Goal: Check status: Check status

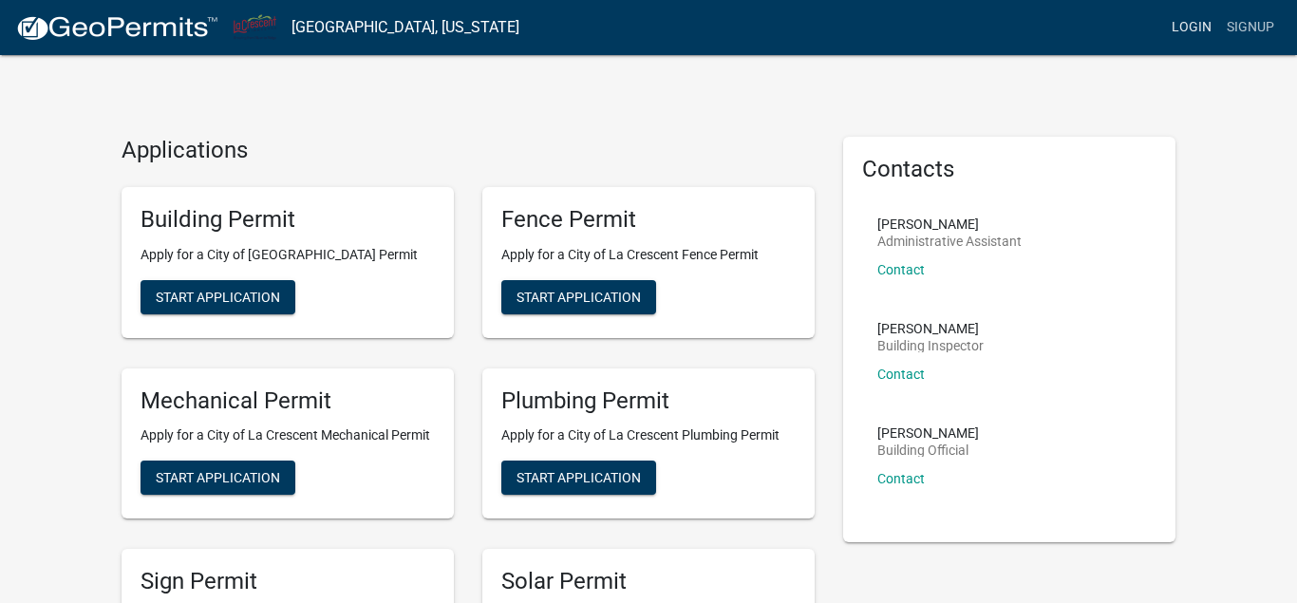
click at [1182, 28] on link "Login" at bounding box center [1191, 27] width 55 height 36
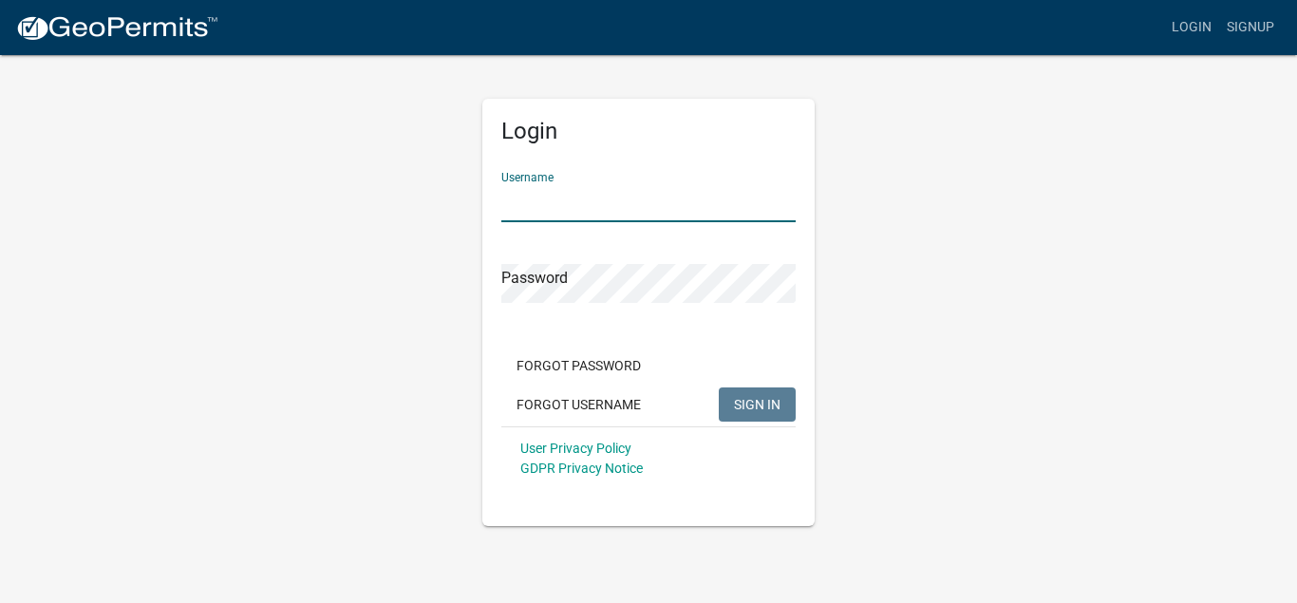
click at [530, 209] on input "Username" at bounding box center [648, 202] width 294 height 39
type input "KendhammerA1"
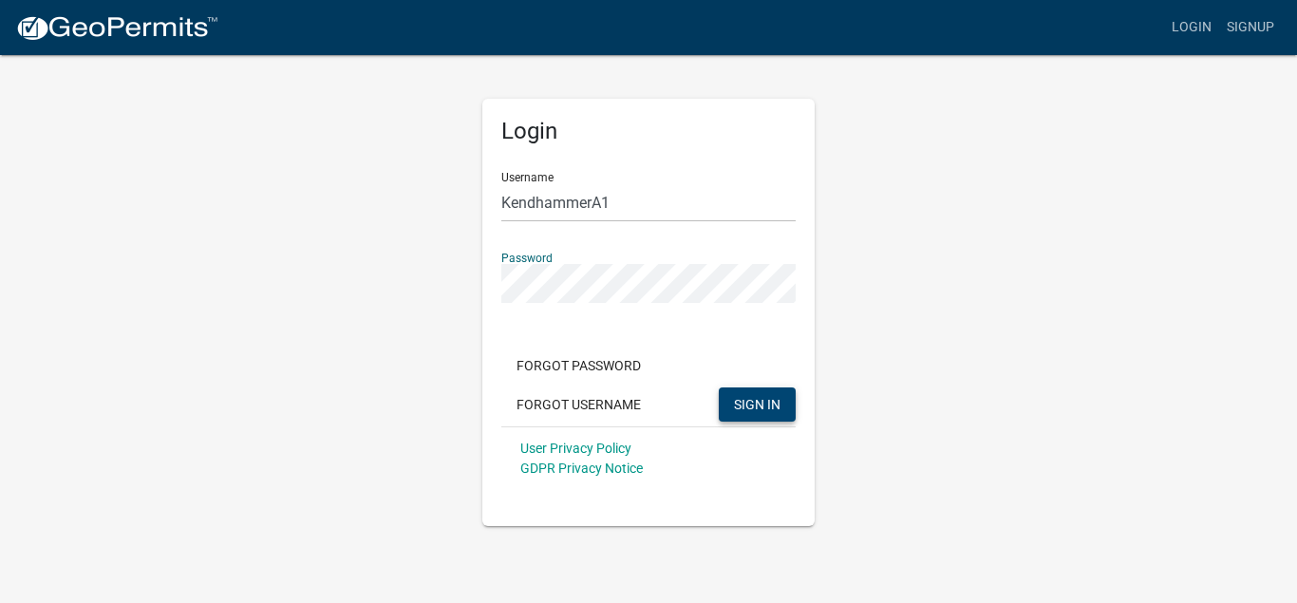
click at [736, 402] on span "SIGN IN" at bounding box center [757, 403] width 47 height 15
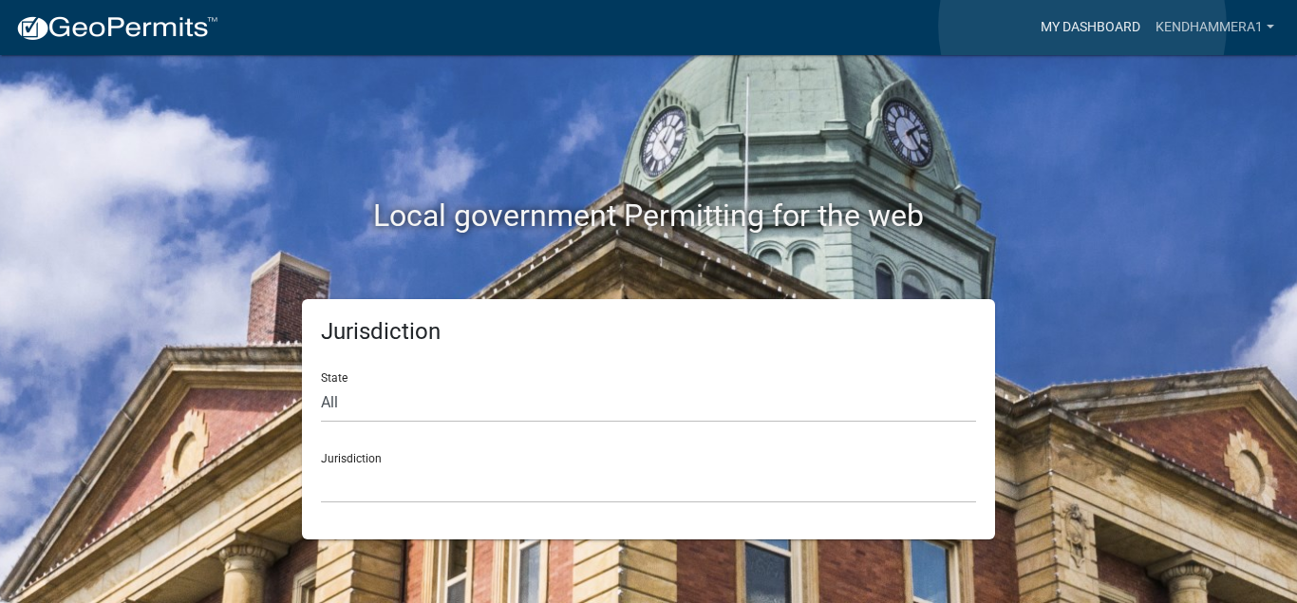
click at [1082, 26] on link "My Dashboard" at bounding box center [1090, 27] width 115 height 36
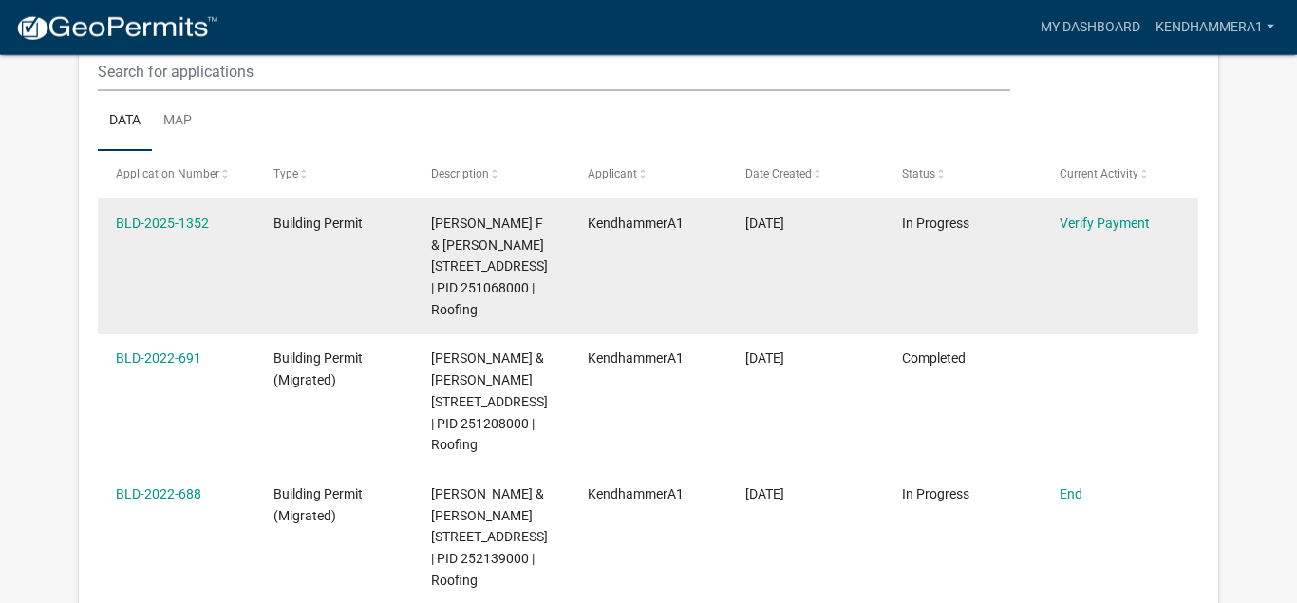
scroll to position [239, 0]
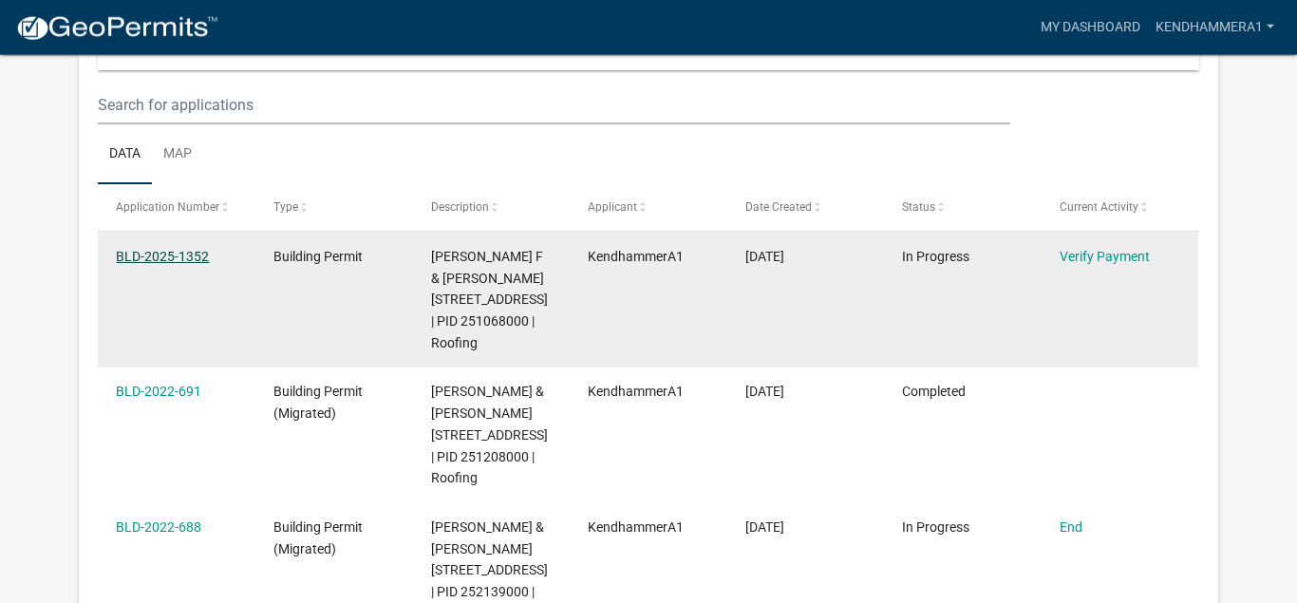
click at [157, 258] on link "BLD-2025-1352" at bounding box center [162, 256] width 93 height 15
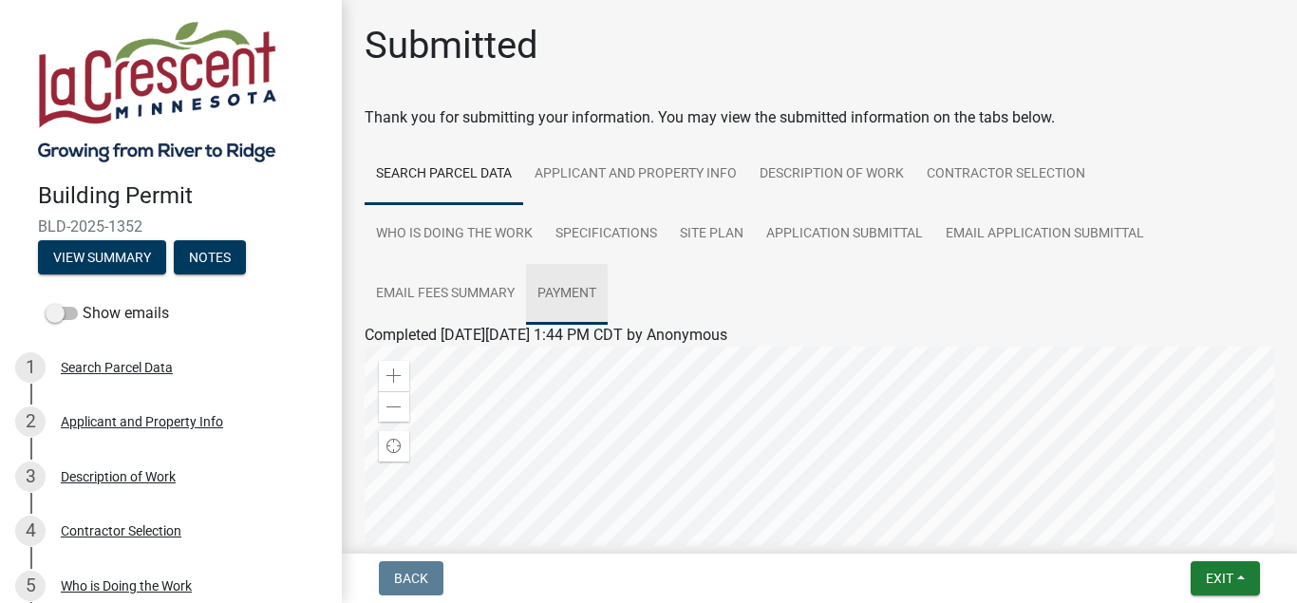
click at [577, 290] on link "Payment" at bounding box center [567, 294] width 82 height 61
